Goal: Ask a question

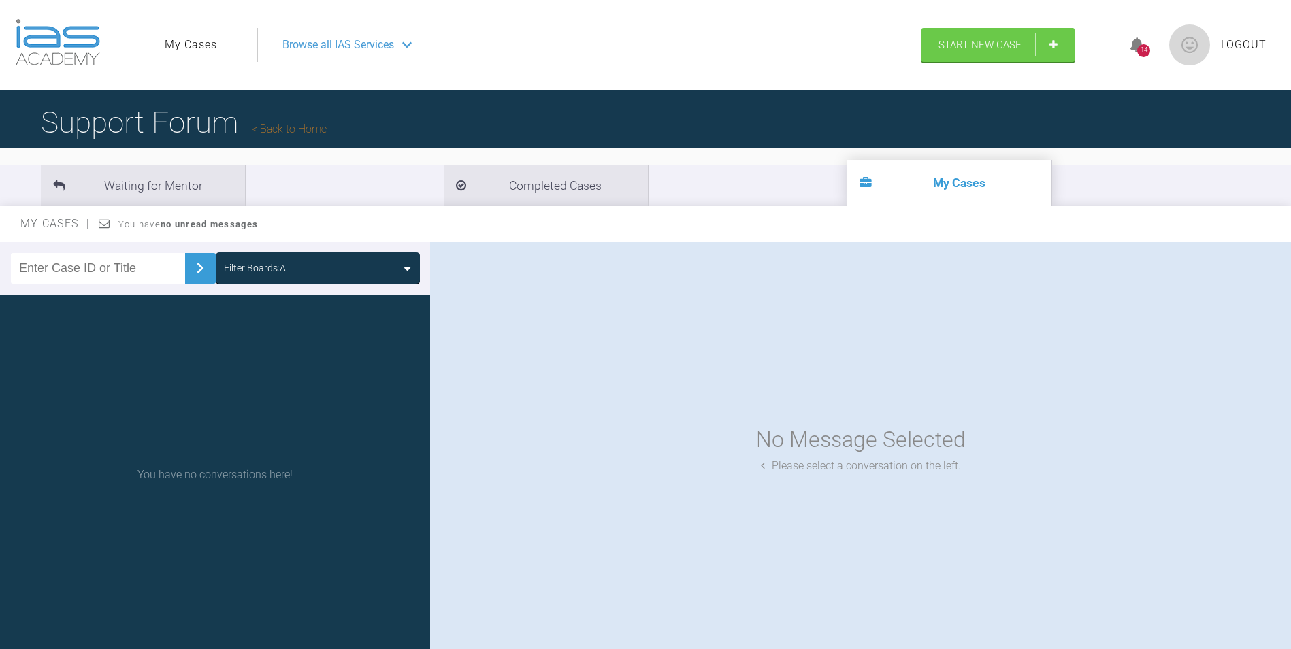
click at [407, 269] on icon at bounding box center [407, 268] width 6 height 11
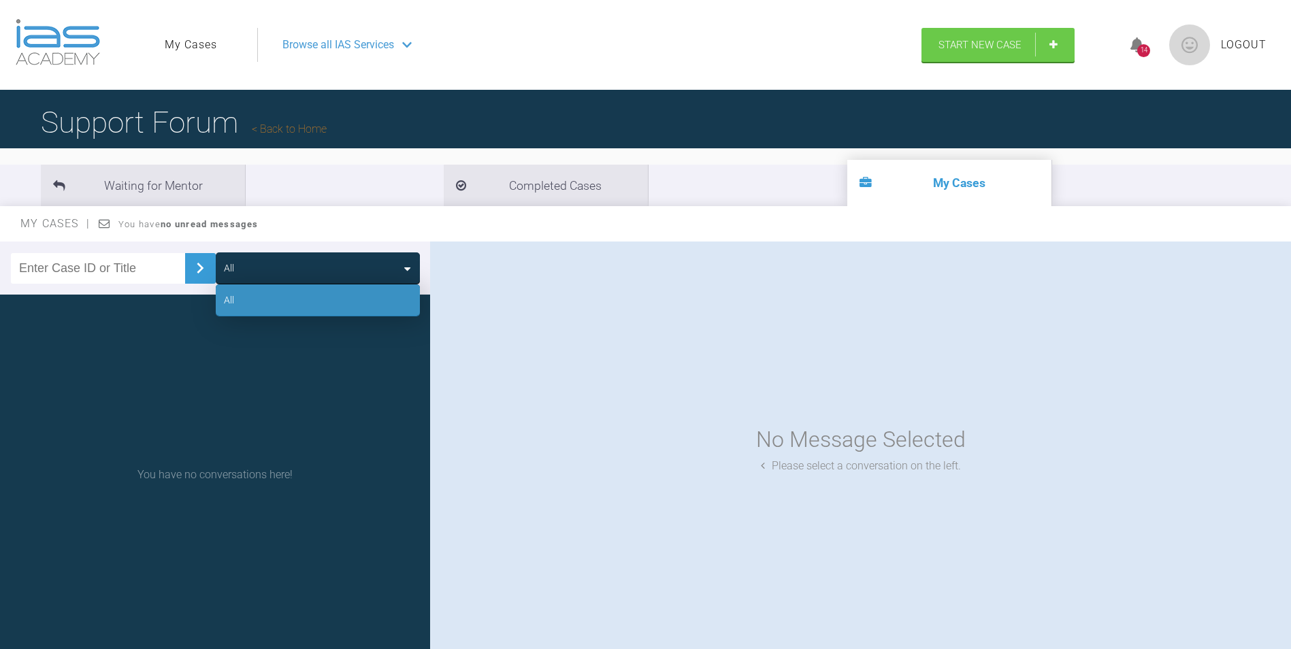
click at [407, 269] on icon at bounding box center [407, 268] width 6 height 11
click at [190, 269] on img at bounding box center [200, 268] width 22 height 22
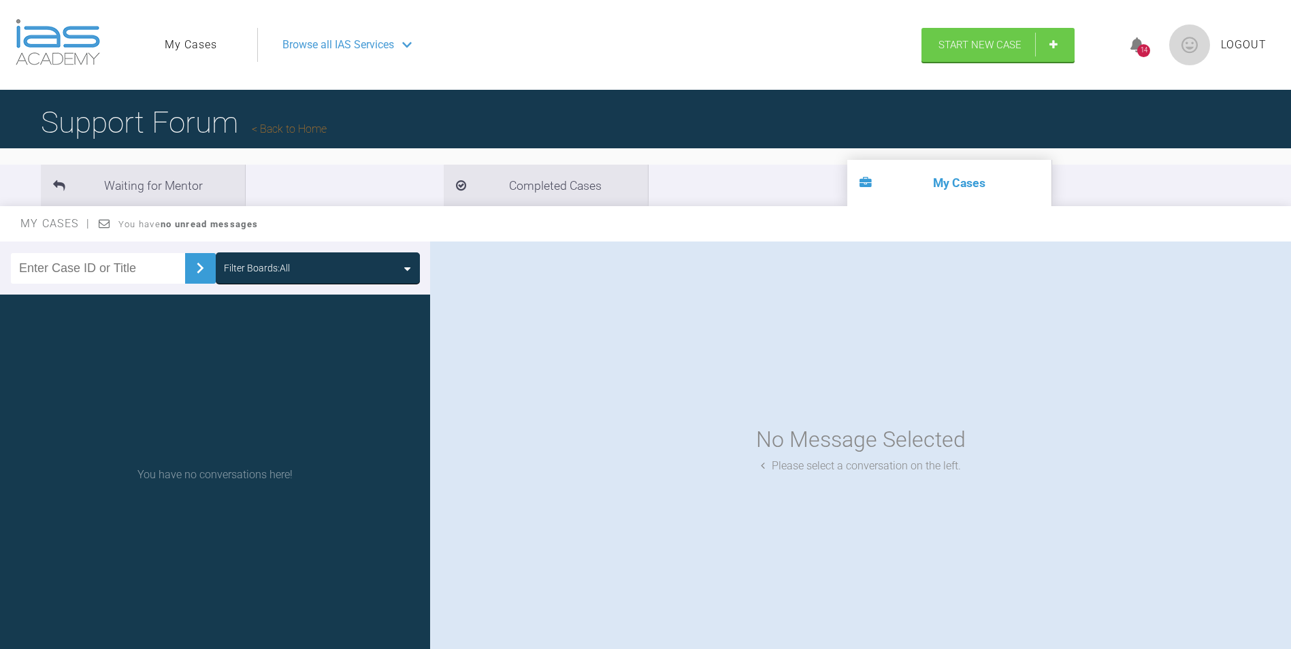
click at [126, 267] on input "text" at bounding box center [98, 268] width 174 height 31
type input "Ella Brinsley"
click at [191, 269] on img at bounding box center [200, 268] width 22 height 22
click at [138, 178] on li "Waiting for Mentor" at bounding box center [143, 185] width 204 height 41
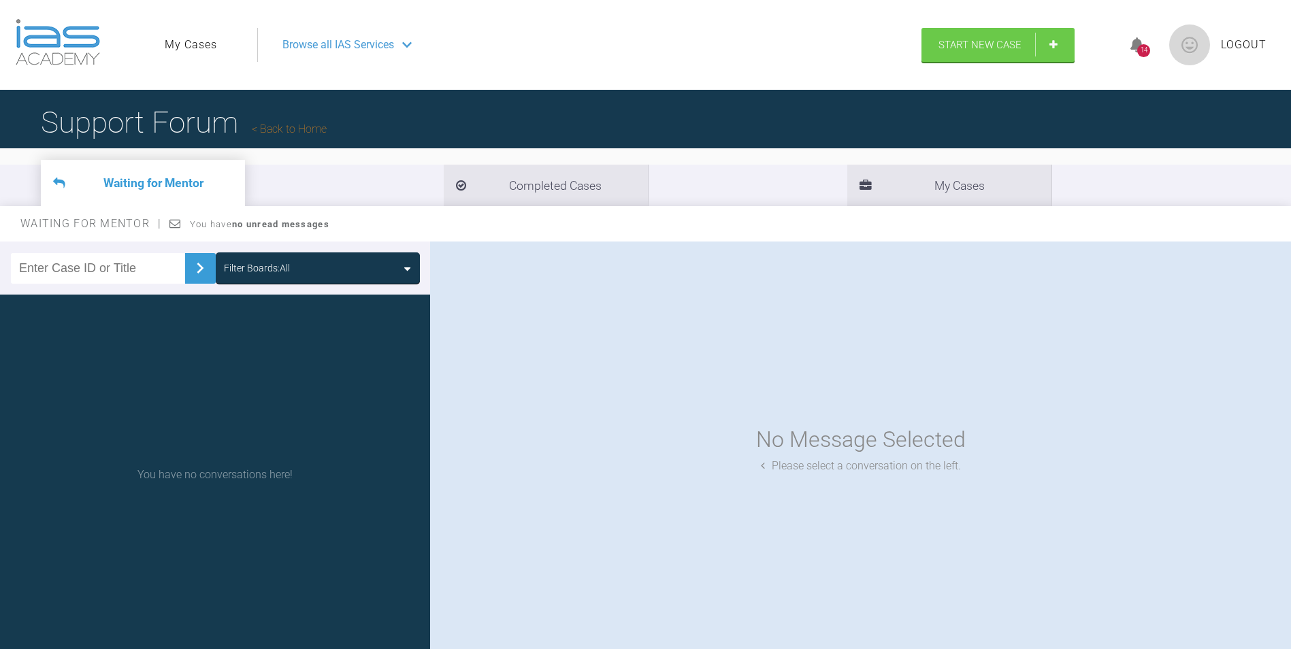
click at [178, 47] on link "My Cases" at bounding box center [191, 45] width 52 height 18
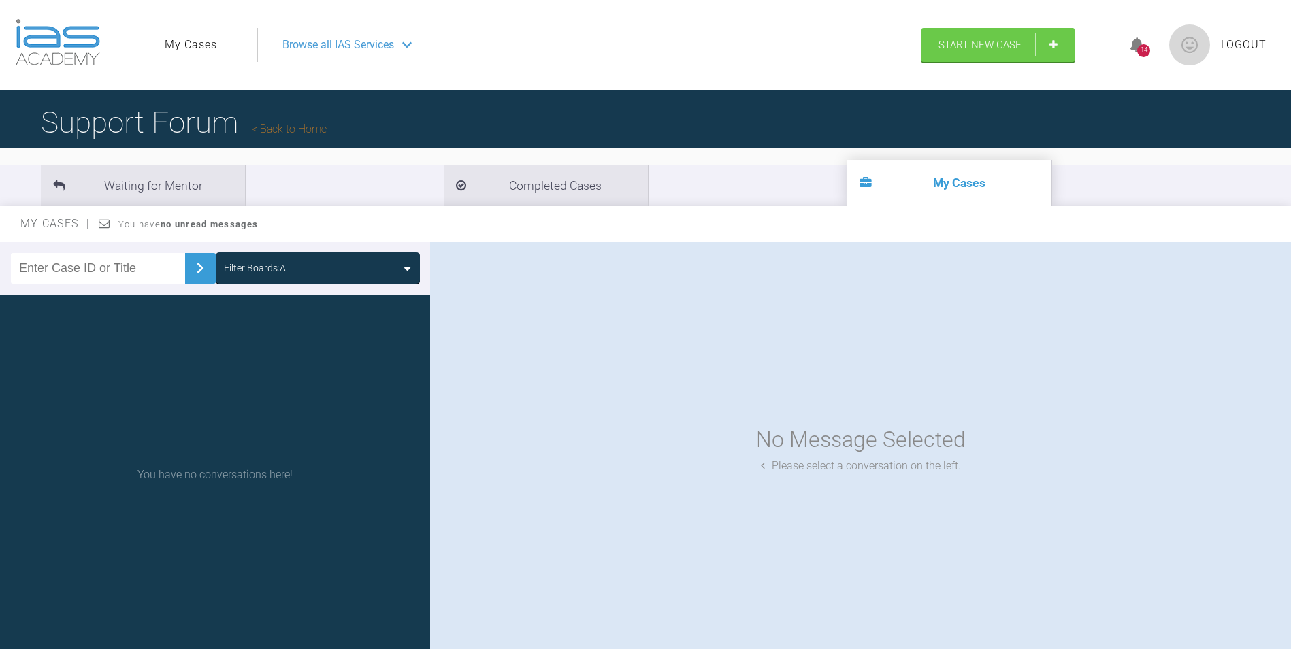
click at [327, 44] on span "Browse all IAS Services" at bounding box center [338, 45] width 112 height 18
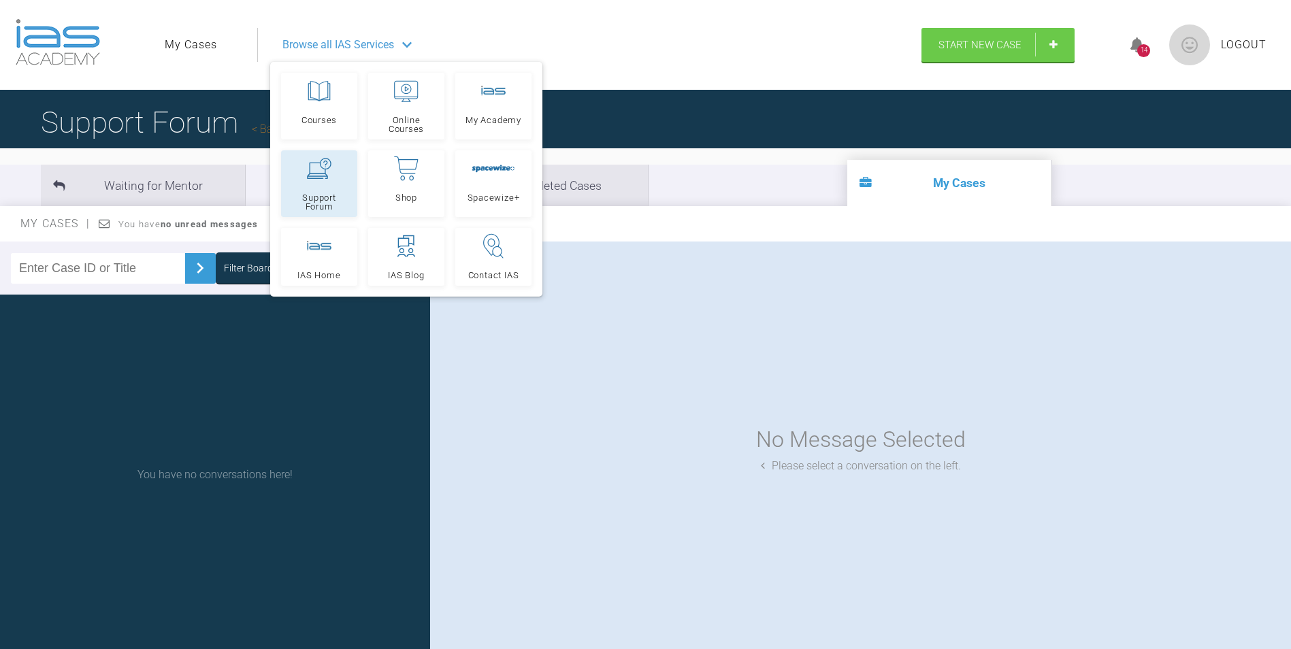
click at [321, 180] on div at bounding box center [319, 168] width 24 height 24
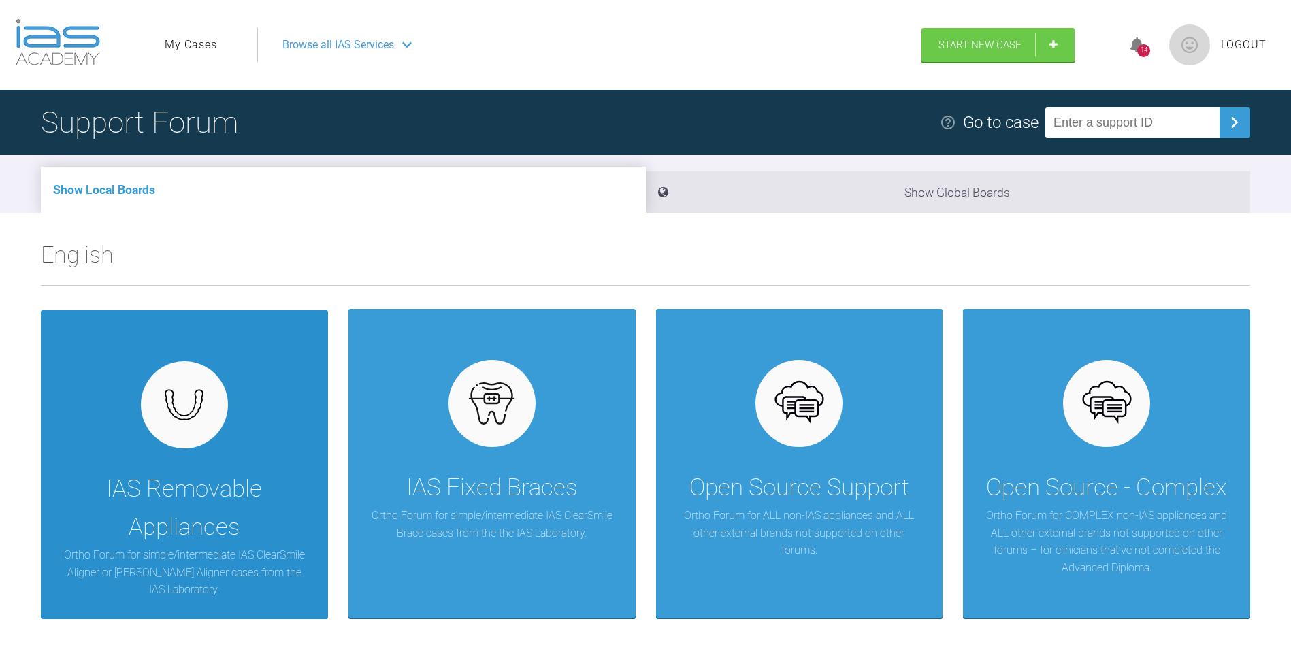
click at [187, 427] on div at bounding box center [184, 404] width 87 height 87
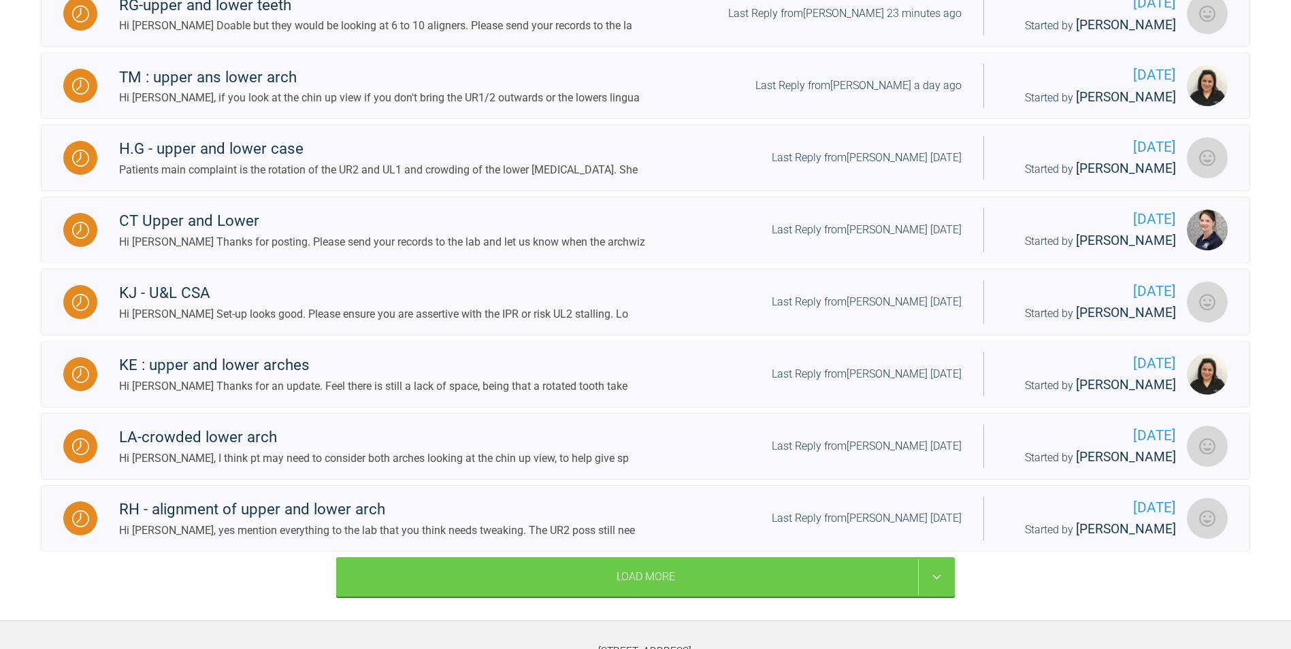
scroll to position [612, 0]
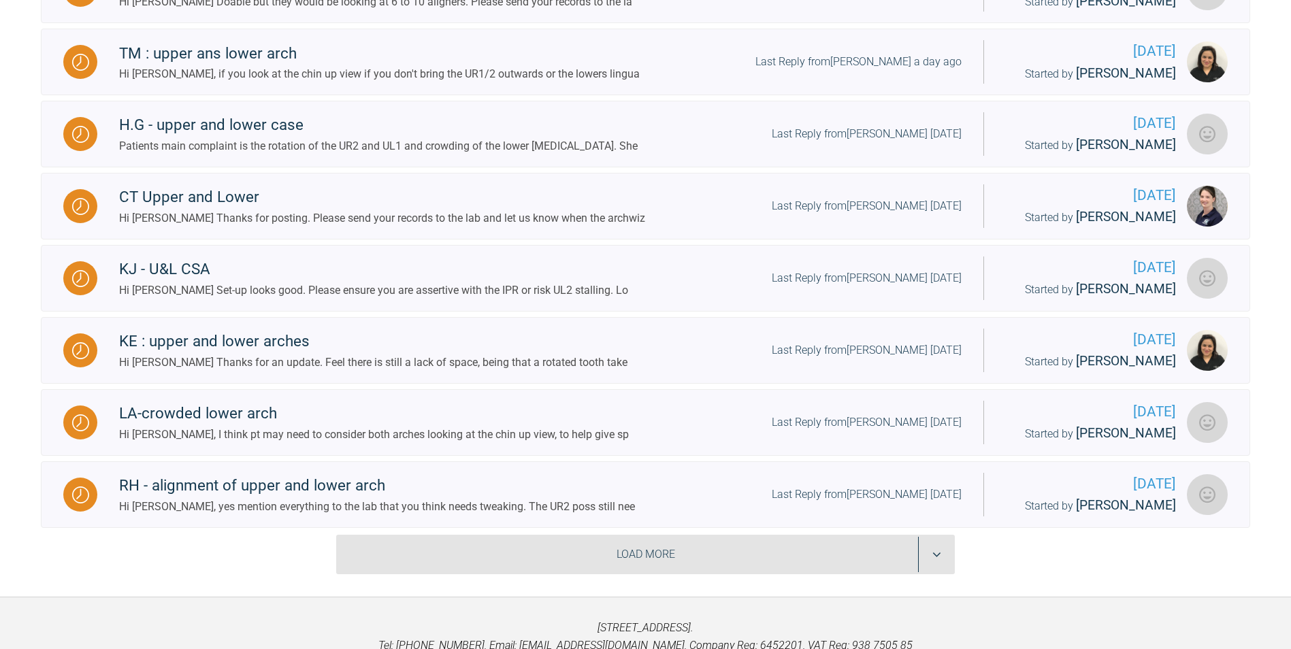
click at [646, 558] on div "Load More" at bounding box center [645, 554] width 618 height 39
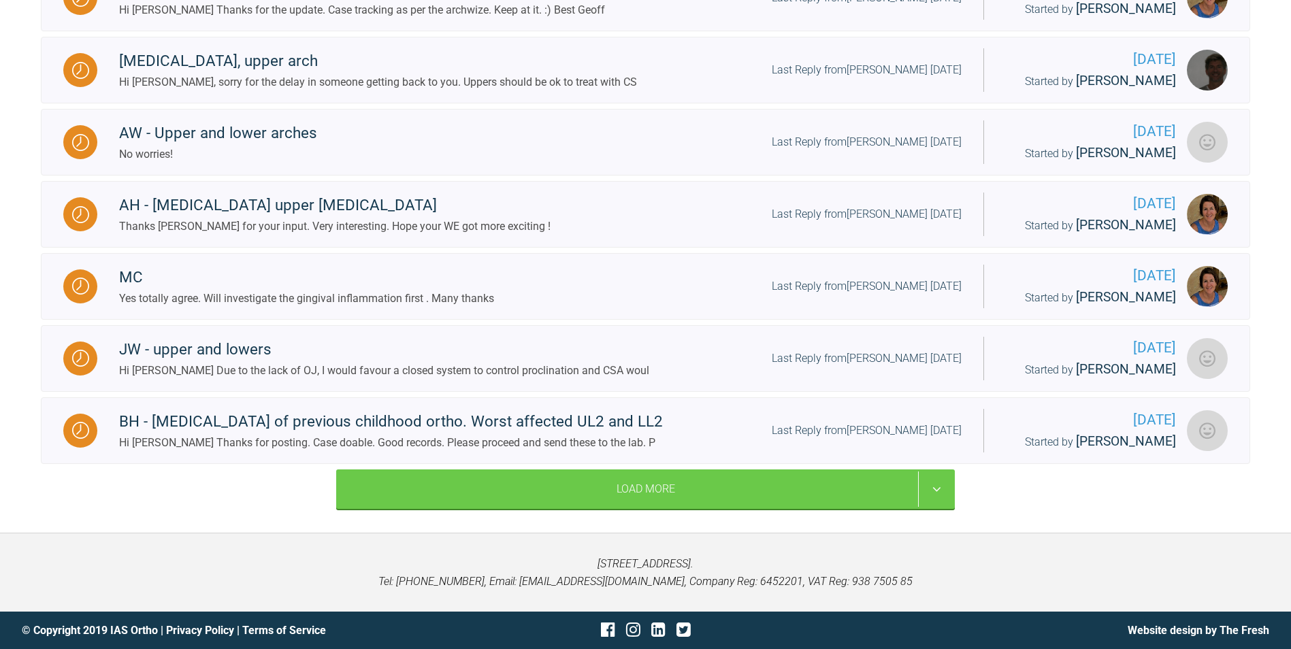
scroll to position [1553, 0]
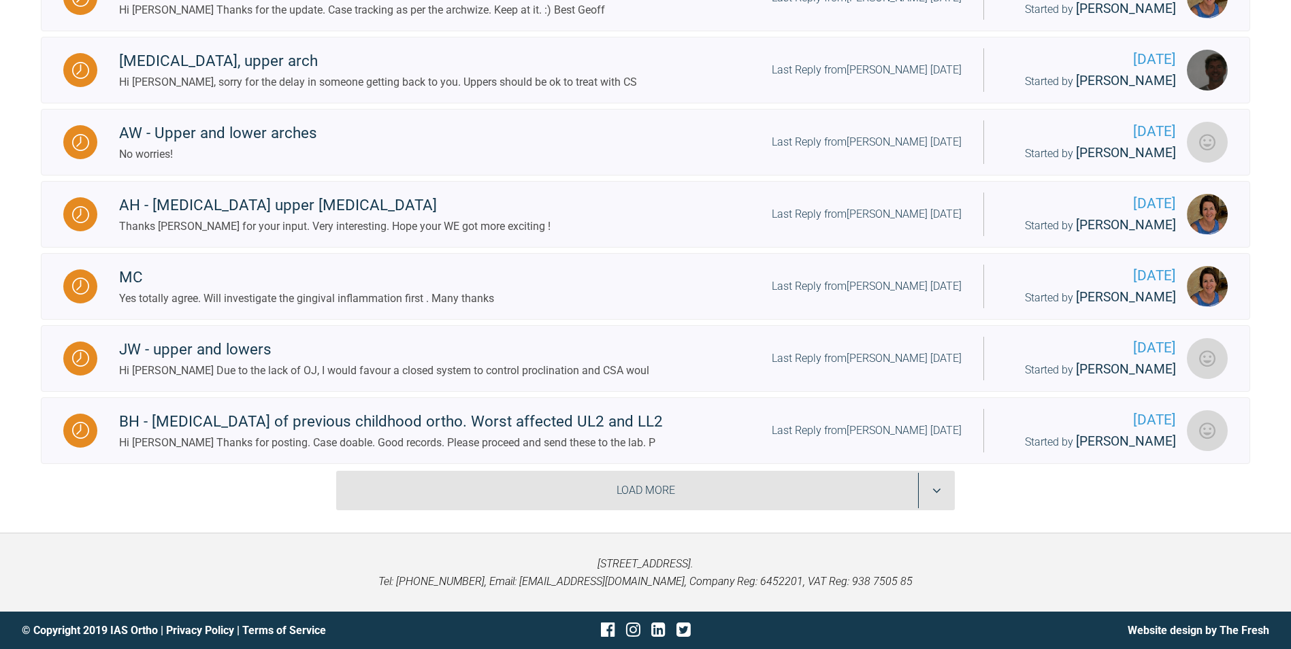
click at [640, 484] on div "Load More" at bounding box center [645, 490] width 618 height 39
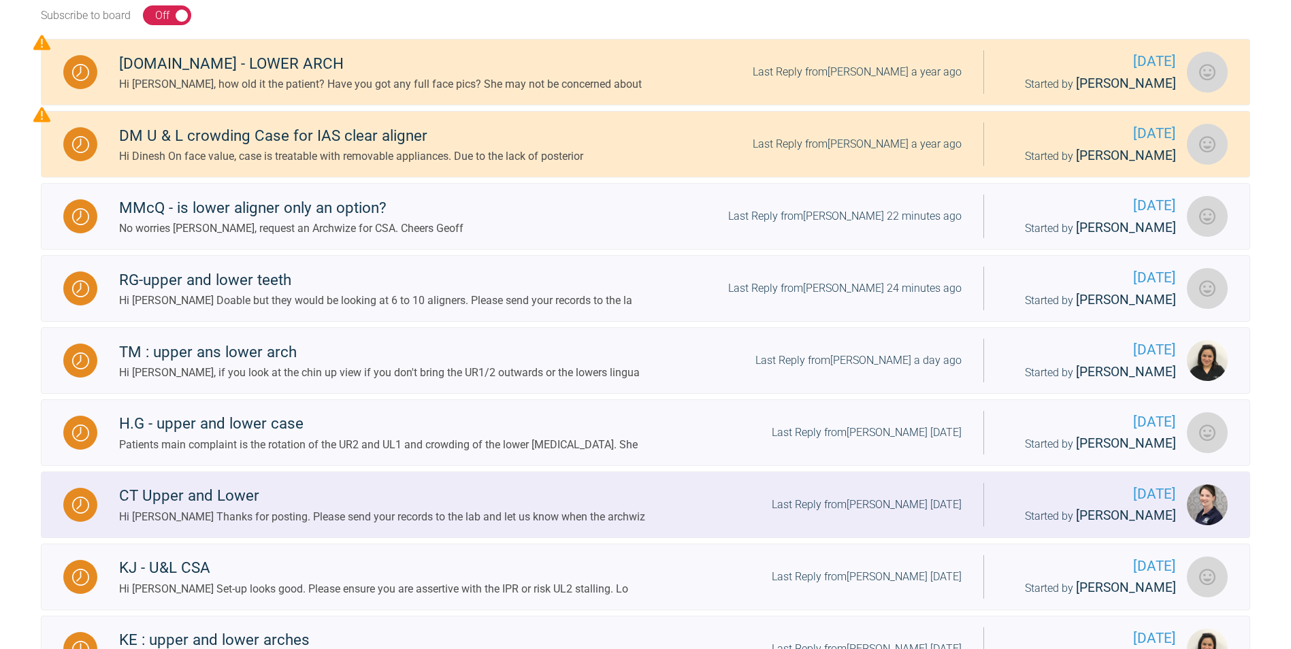
scroll to position [122, 0]
